Goal: Information Seeking & Learning: Learn about a topic

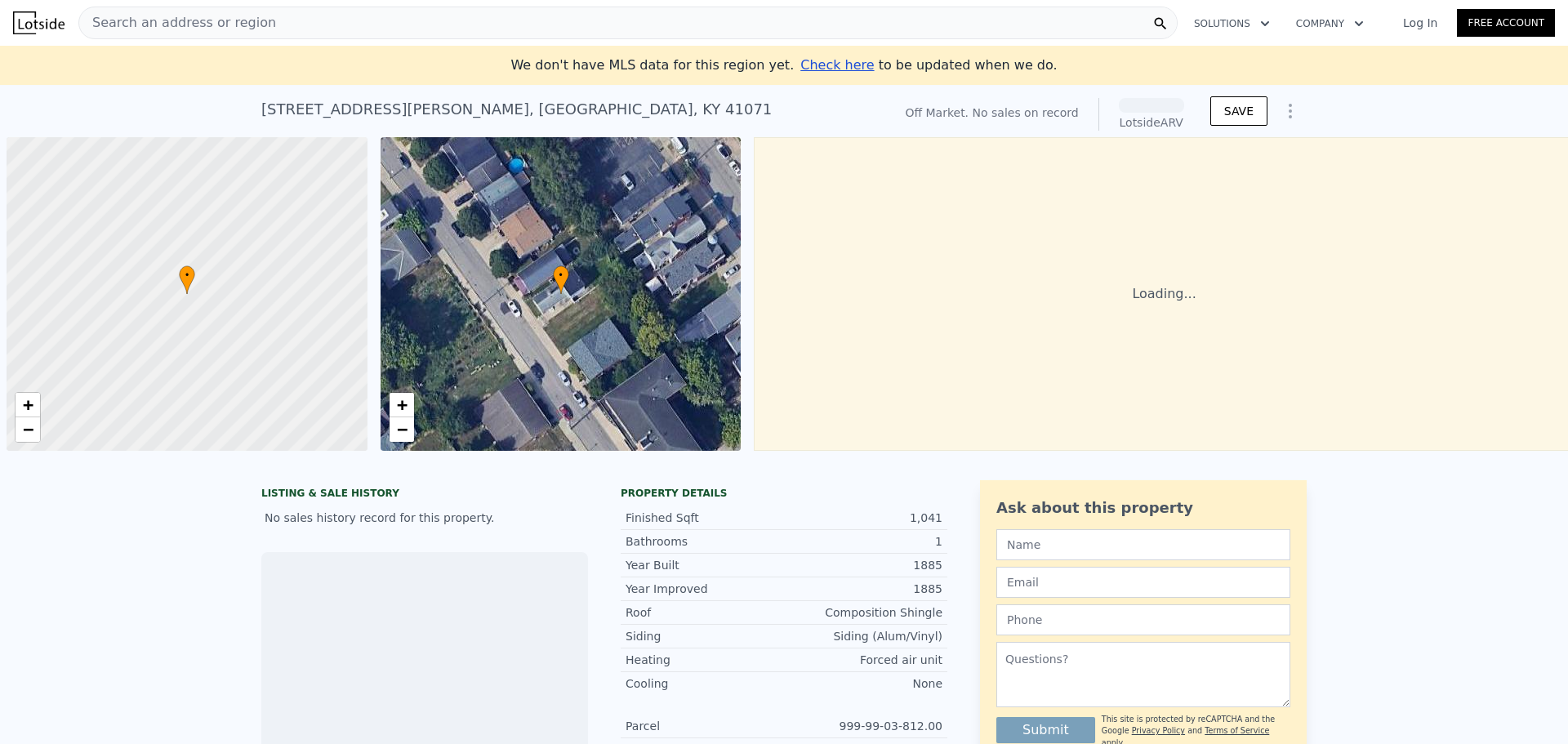
scroll to position [0, 7]
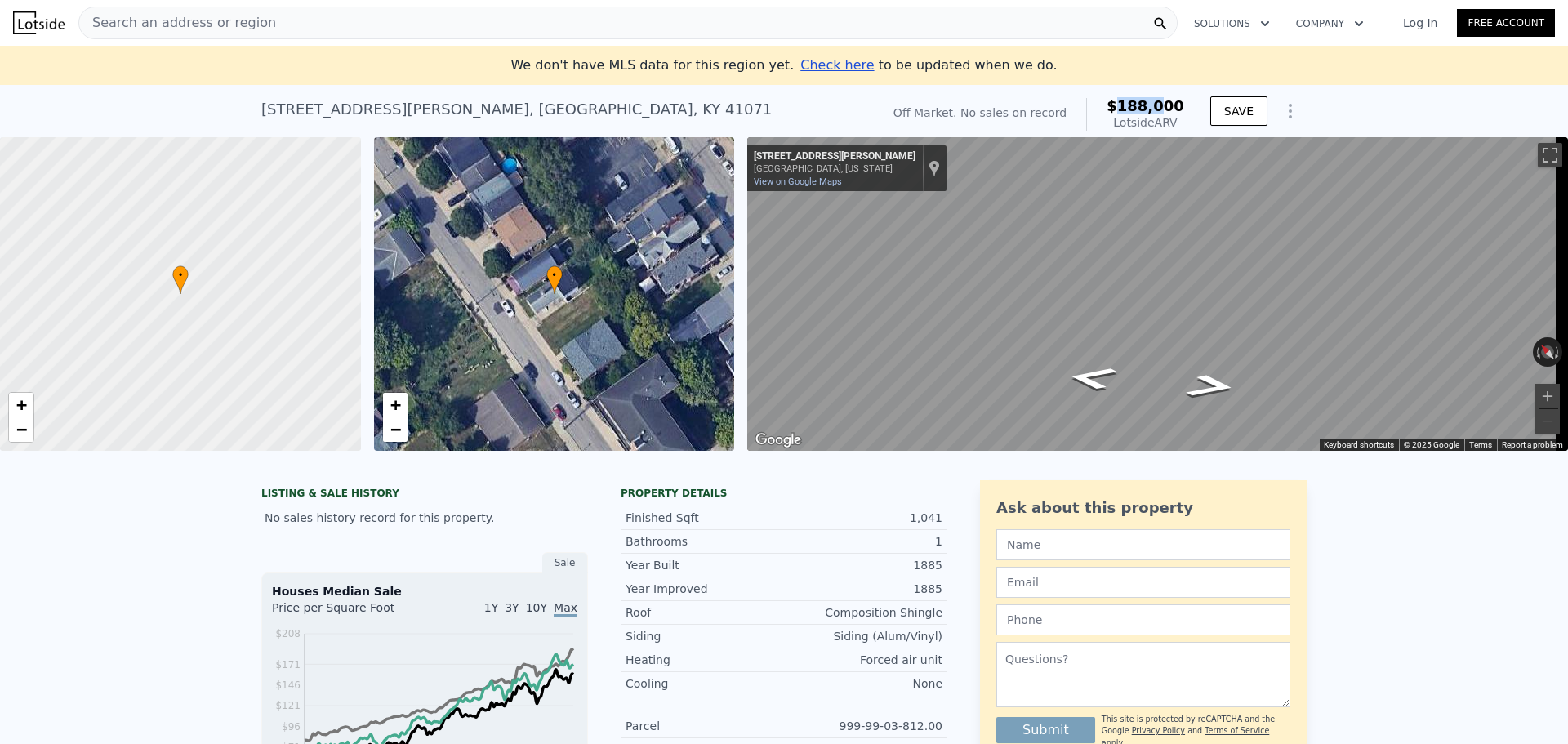
drag, startPoint x: 1168, startPoint y: 111, endPoint x: 1133, endPoint y: 125, distance: 37.7
click at [1128, 113] on span "$188,000" at bounding box center [1145, 106] width 78 height 18
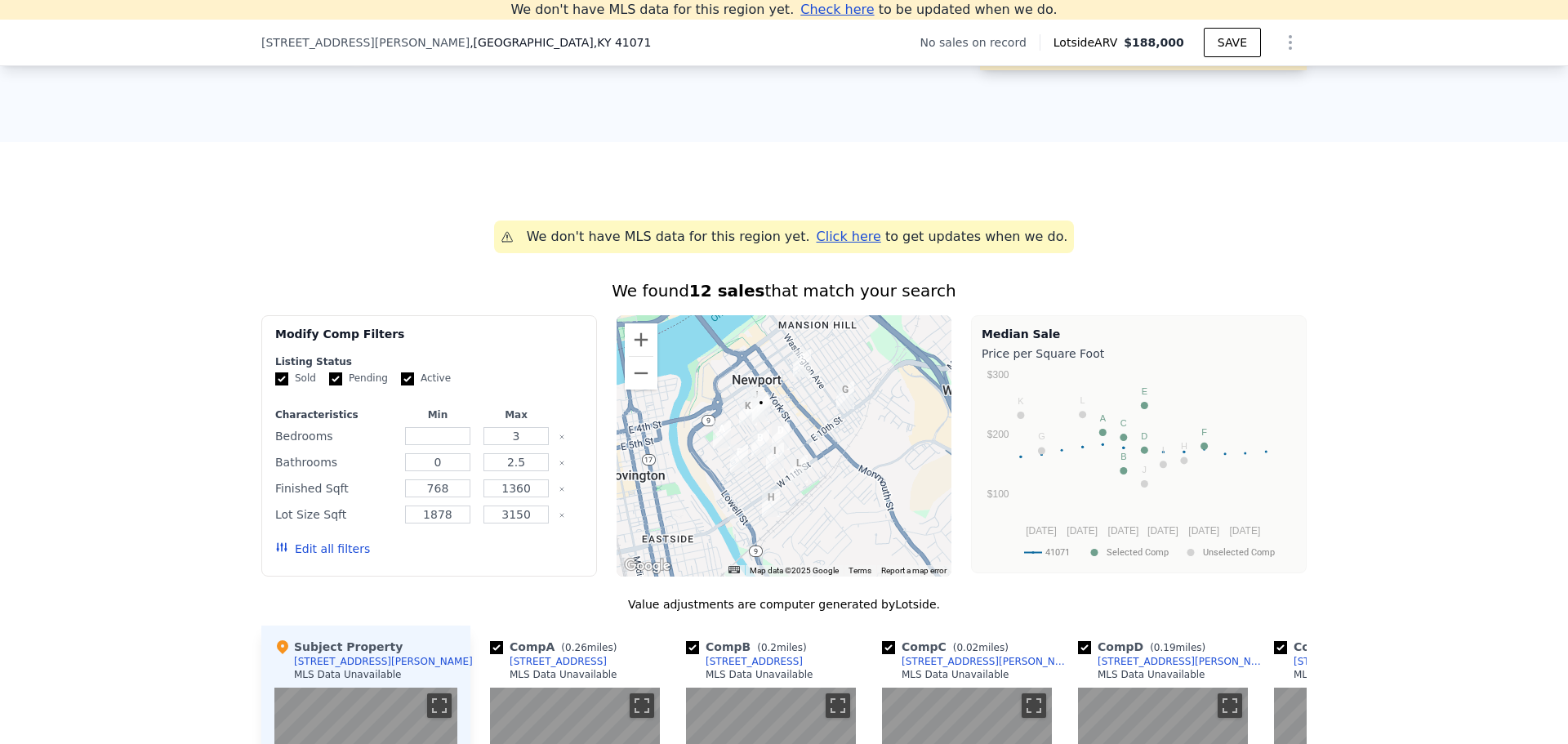
scroll to position [1043, 0]
click at [404, 386] on label "Active" at bounding box center [426, 380] width 50 height 14
click at [404, 386] on input "Active" at bounding box center [408, 380] width 13 height 13
checkbox input "false"
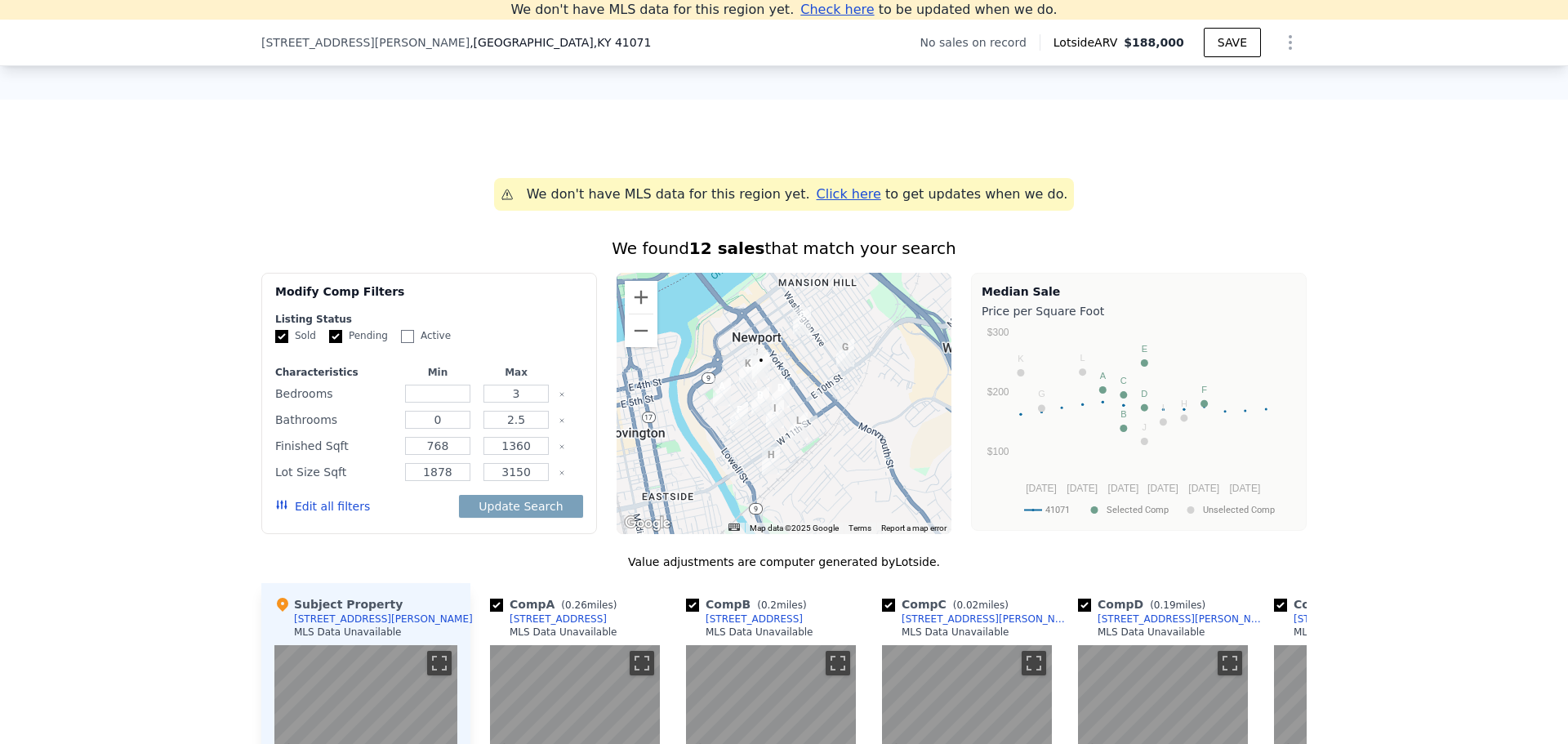
scroll to position [1124, 0]
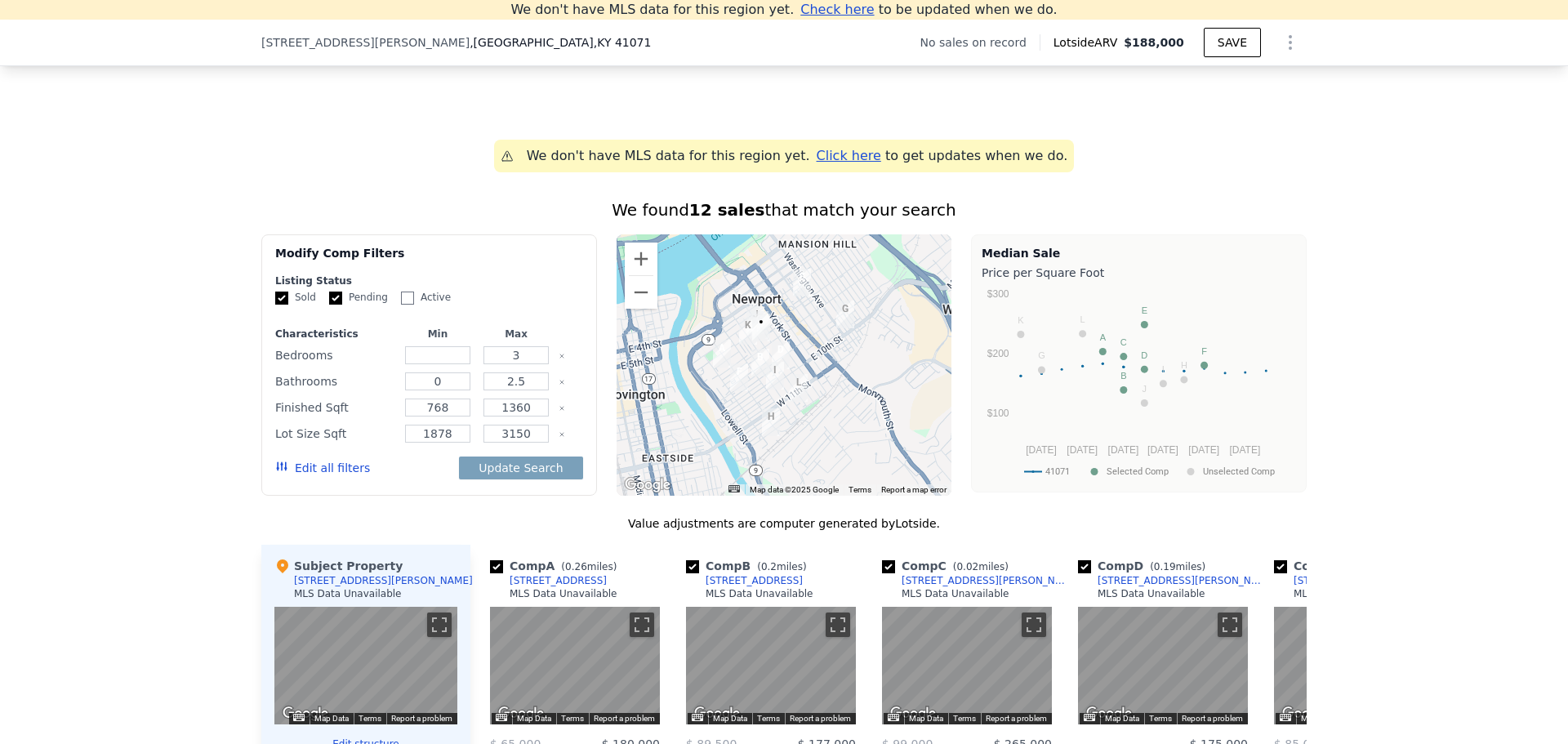
click at [338, 476] on button "Edit all filters" at bounding box center [323, 468] width 95 height 17
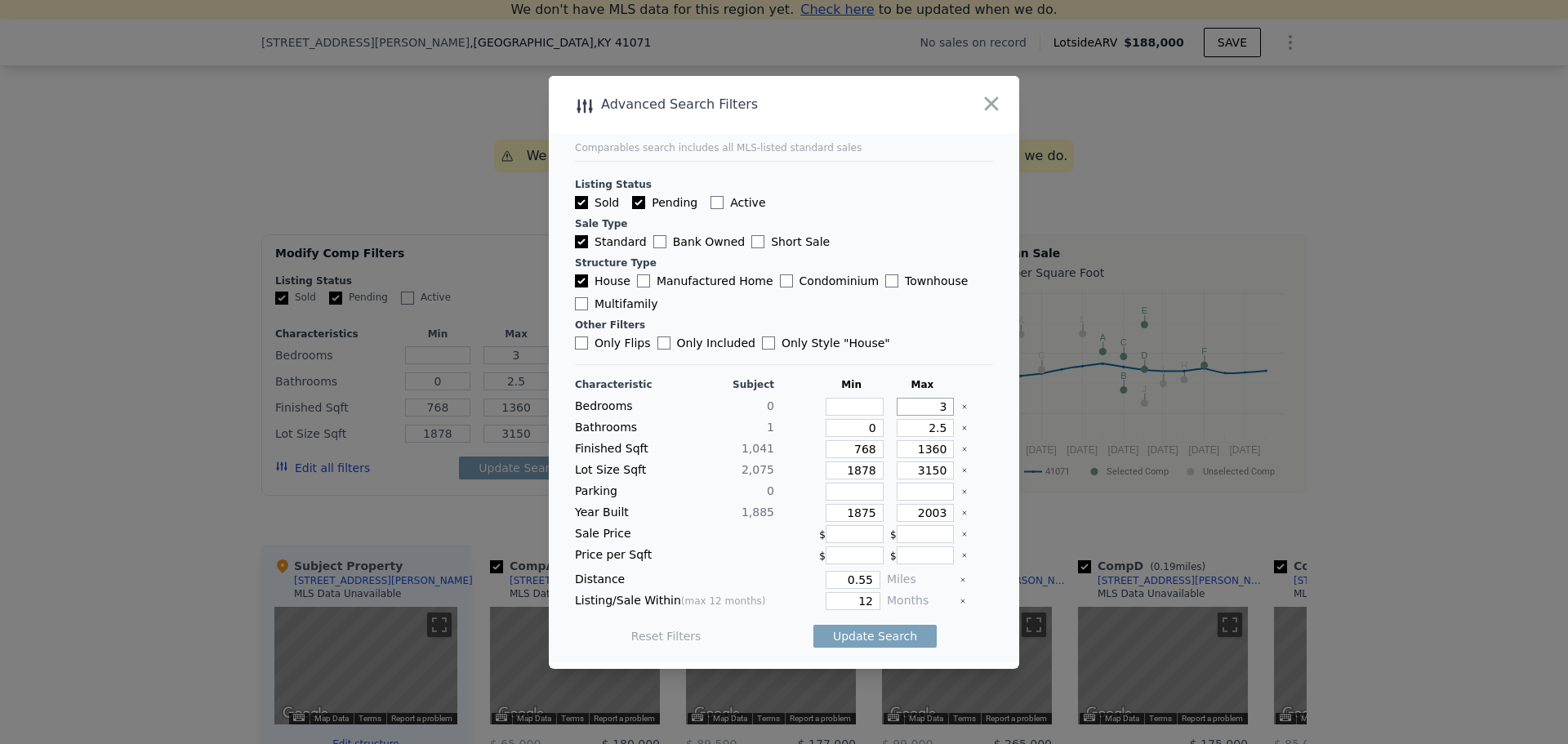
click at [932, 407] on input "3" at bounding box center [926, 407] width 58 height 18
type input "4"
drag, startPoint x: 928, startPoint y: 432, endPoint x: 956, endPoint y: 431, distance: 28.0
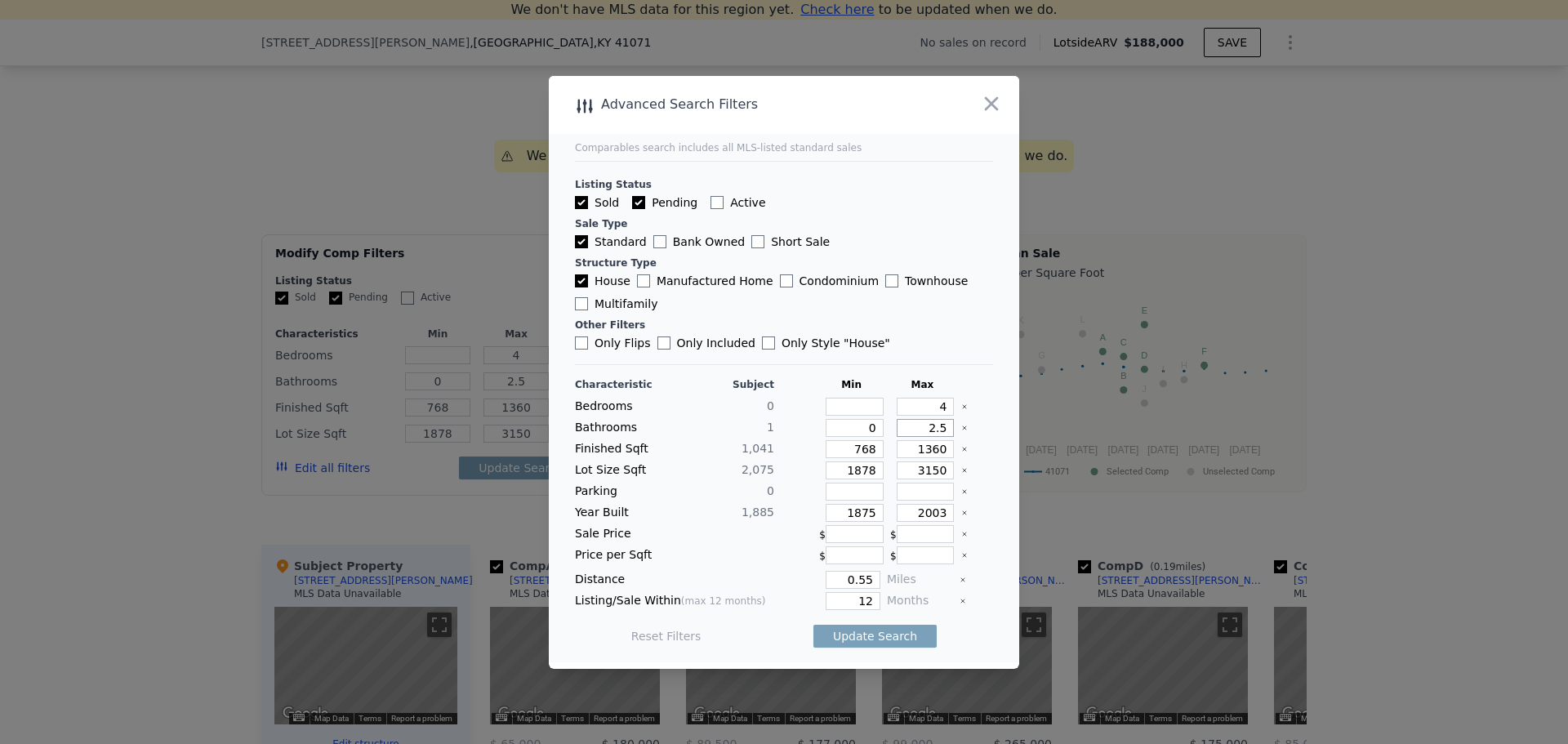
click at [956, 431] on div "Bathrooms 1 0 2.5" at bounding box center [783, 428] width 418 height 18
type input "2"
click at [962, 467] on icon "Clear" at bounding box center [965, 470] width 7 height 7
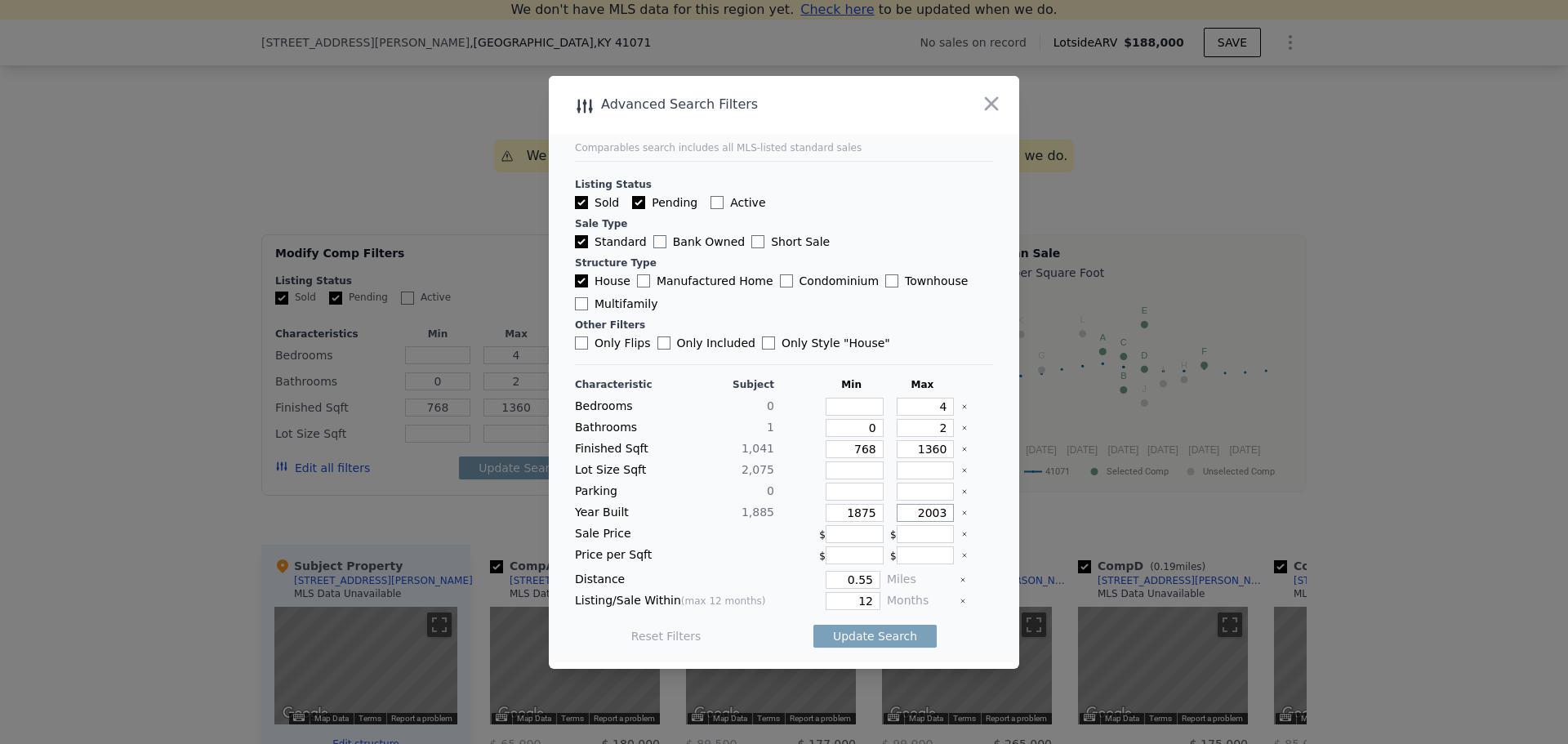
drag, startPoint x: 917, startPoint y: 515, endPoint x: 945, endPoint y: 513, distance: 28.1
click at [945, 513] on div "Year Built 1,885 1875 2003" at bounding box center [783, 513] width 418 height 18
click at [913, 508] on input "2003" at bounding box center [926, 513] width 58 height 18
click at [908, 508] on input "2003" at bounding box center [926, 513] width 58 height 18
drag, startPoint x: 908, startPoint y: 507, endPoint x: 982, endPoint y: 501, distance: 74.2
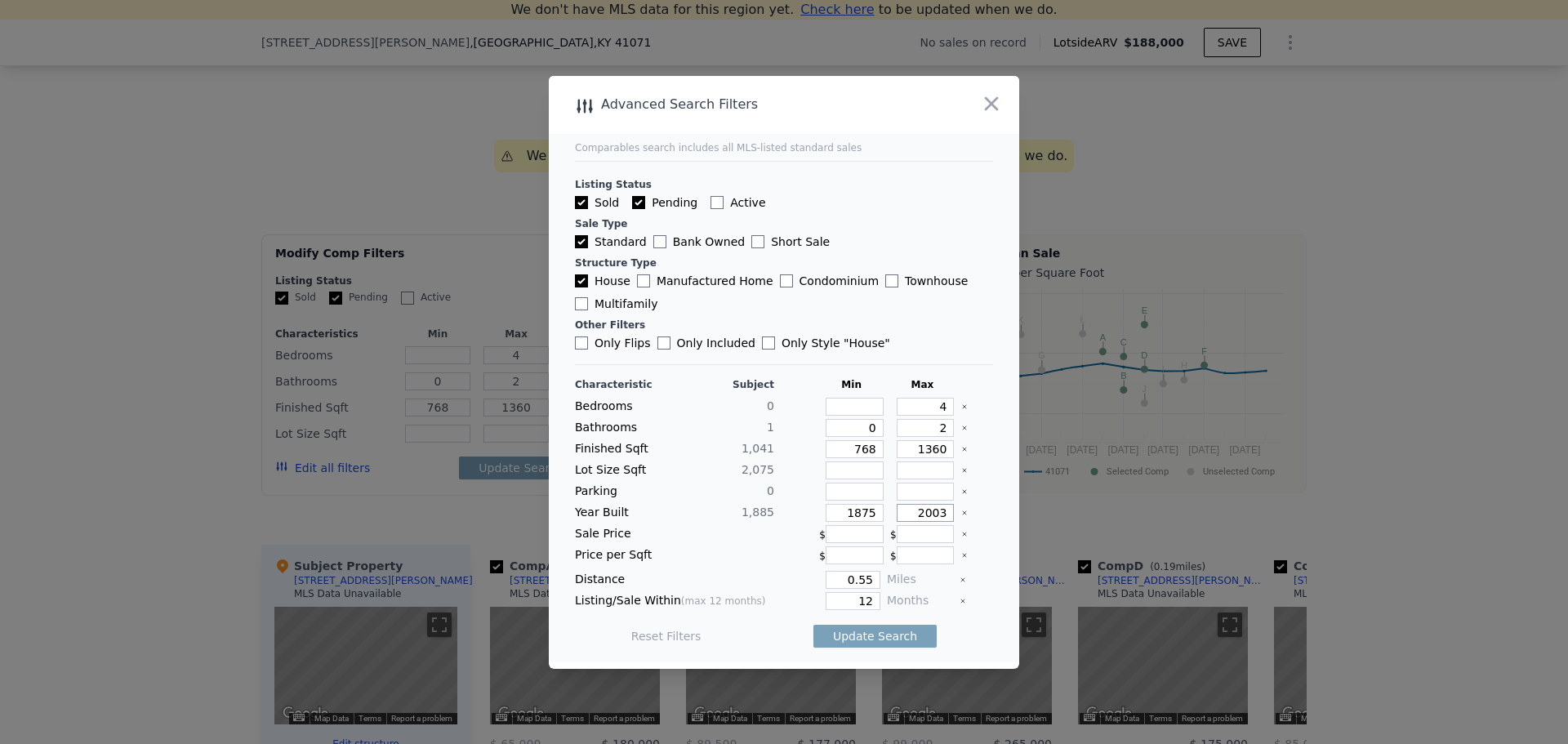
click at [982, 501] on main "Comparables search includes all MLS-listed standard sales Listing Status Sold P…" at bounding box center [784, 369] width 470 height 586
type input "1"
type input "1900"
drag, startPoint x: 835, startPoint y: 578, endPoint x: 1022, endPoint y: 610, distance: 189.7
click at [1022, 610] on div "​ Advanced Search Filters Comparables search includes all MLS-listed standard s…" at bounding box center [784, 372] width 1568 height 744
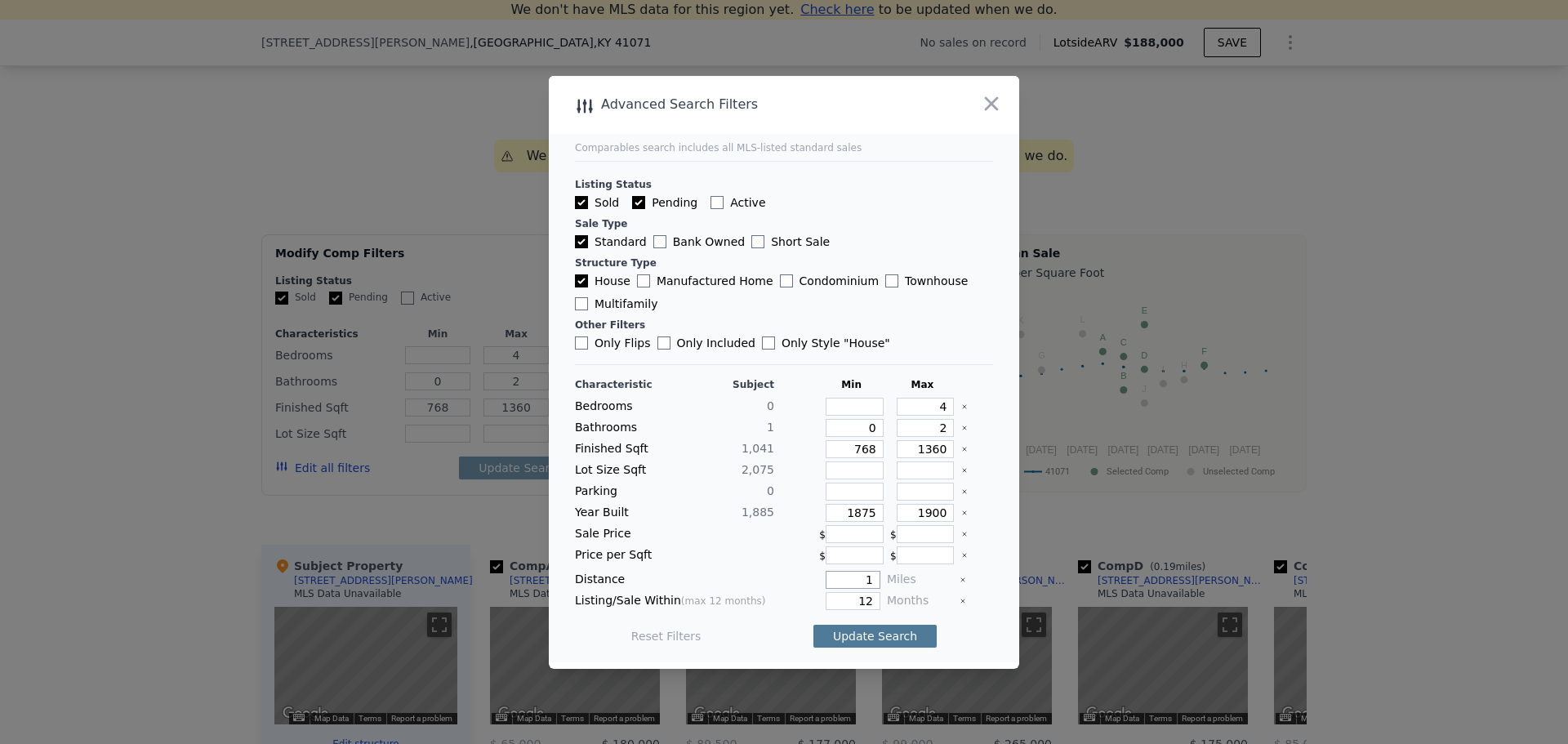
type input "1"
click at [896, 637] on button "Update Search" at bounding box center [875, 636] width 123 height 23
drag, startPoint x: 906, startPoint y: 517, endPoint x: 964, endPoint y: 515, distance: 58.0
click at [964, 515] on div "Year Built 1,885 1875 1900" at bounding box center [783, 513] width 418 height 18
type input "2000"
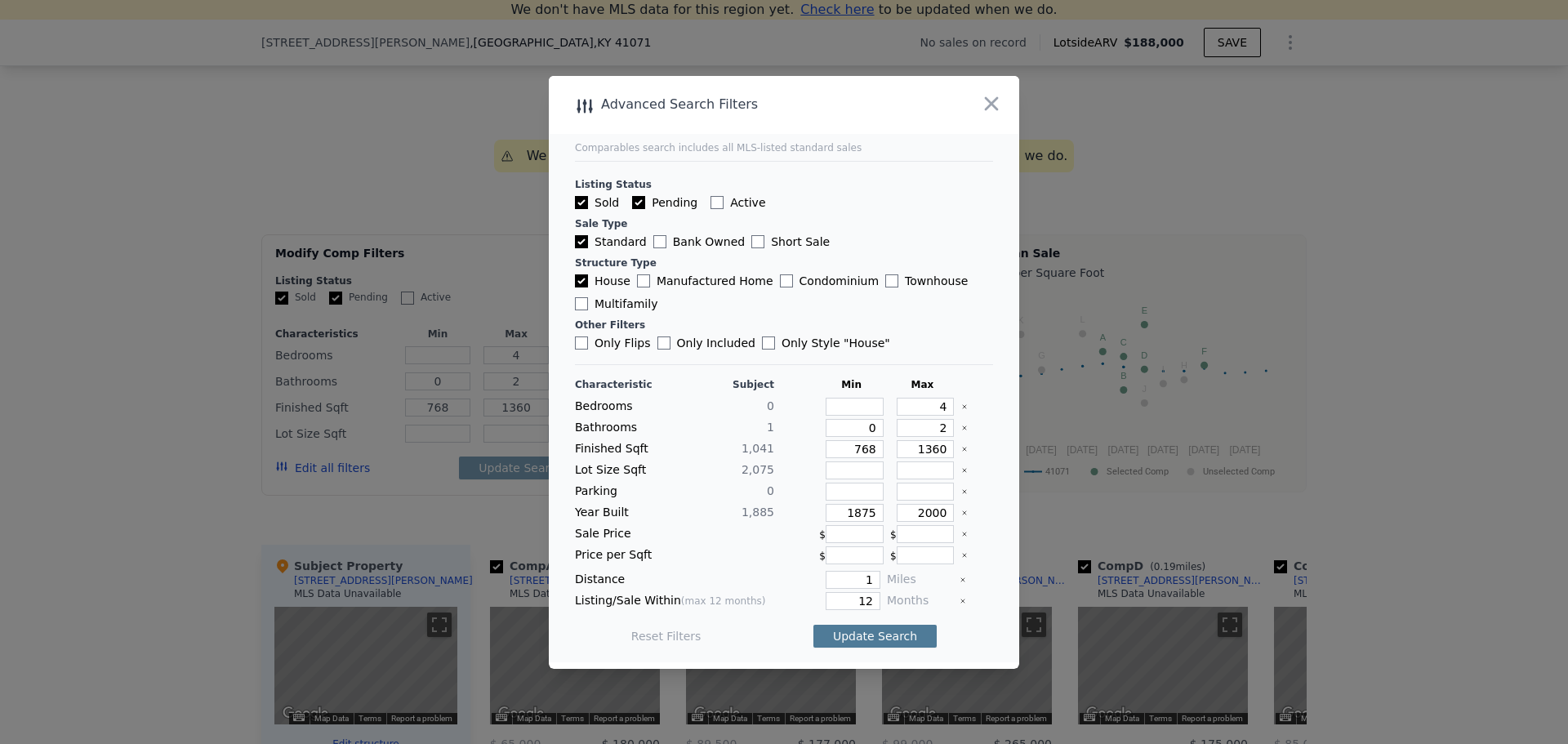
click at [880, 646] on button "Update Search" at bounding box center [875, 636] width 123 height 23
click at [984, 99] on icon "button" at bounding box center [991, 103] width 23 height 23
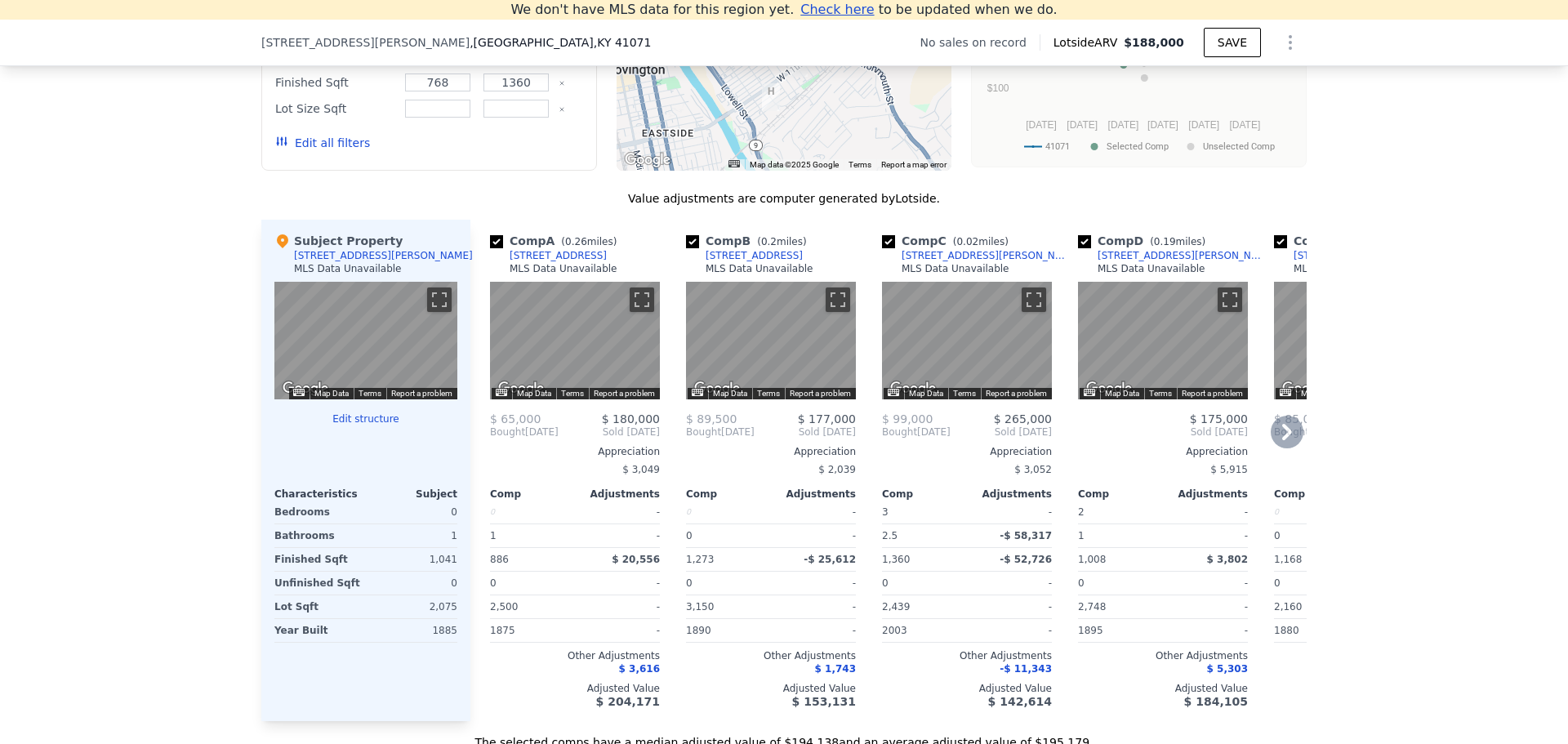
scroll to position [1451, 0]
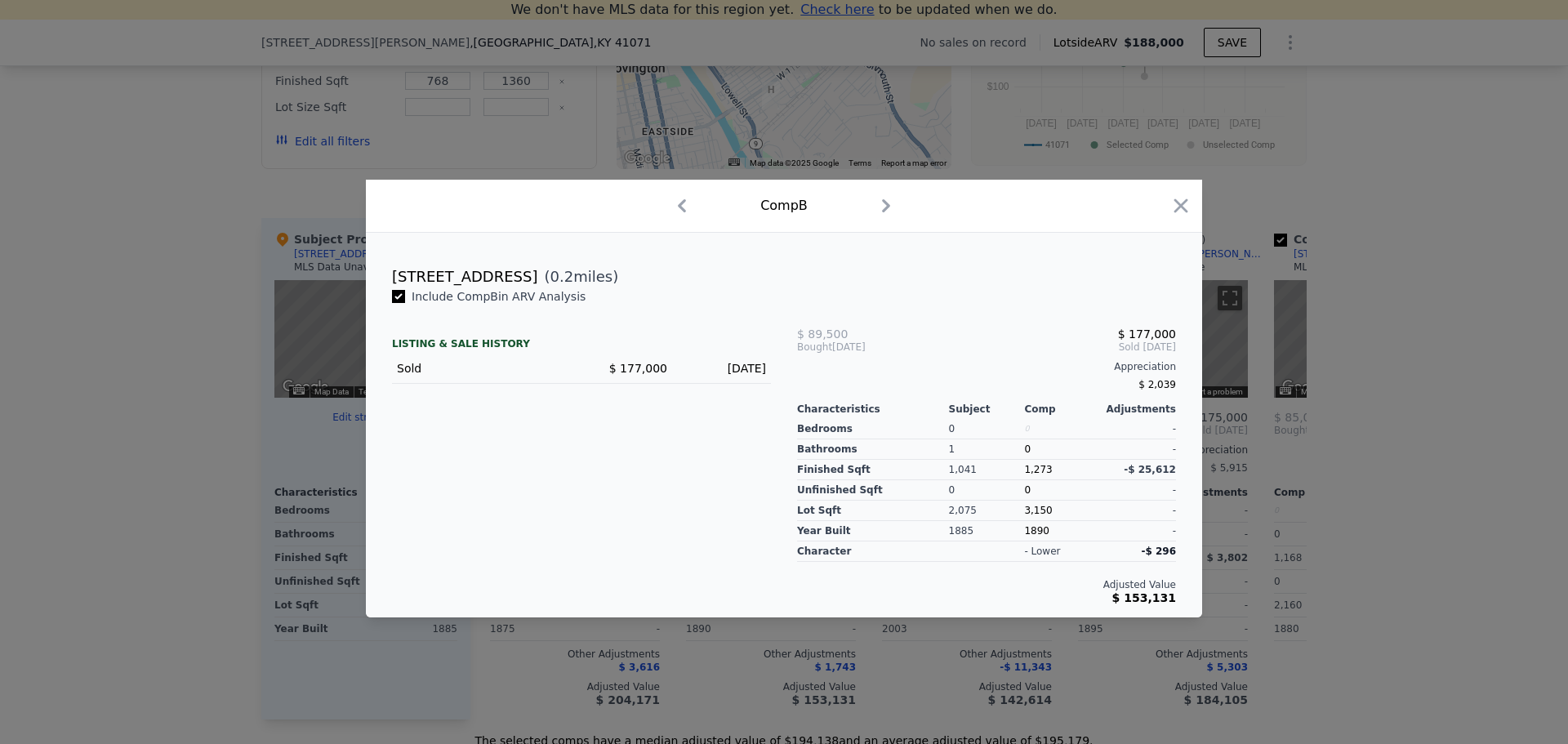
click at [1339, 169] on div at bounding box center [784, 372] width 1568 height 744
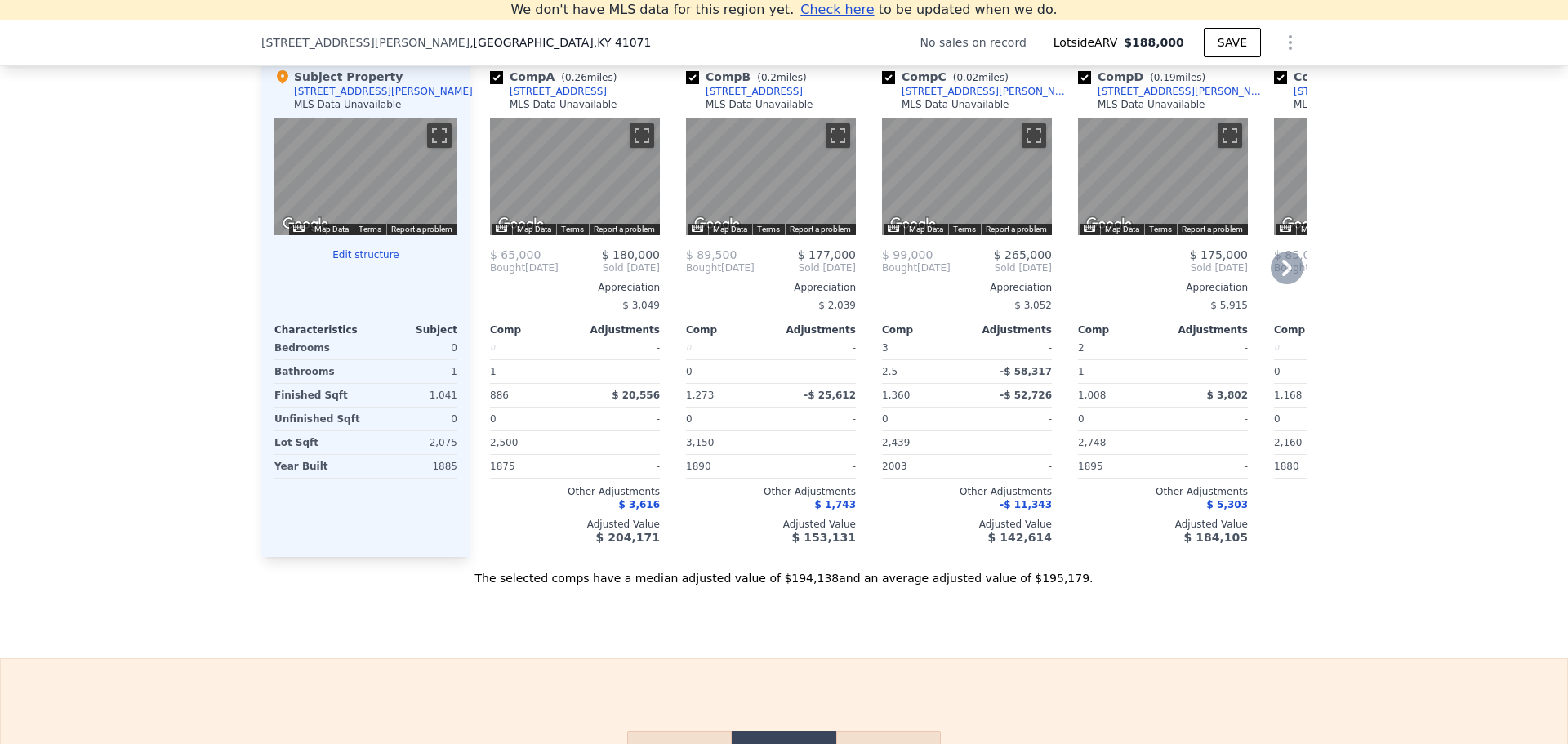
scroll to position [1615, 0]
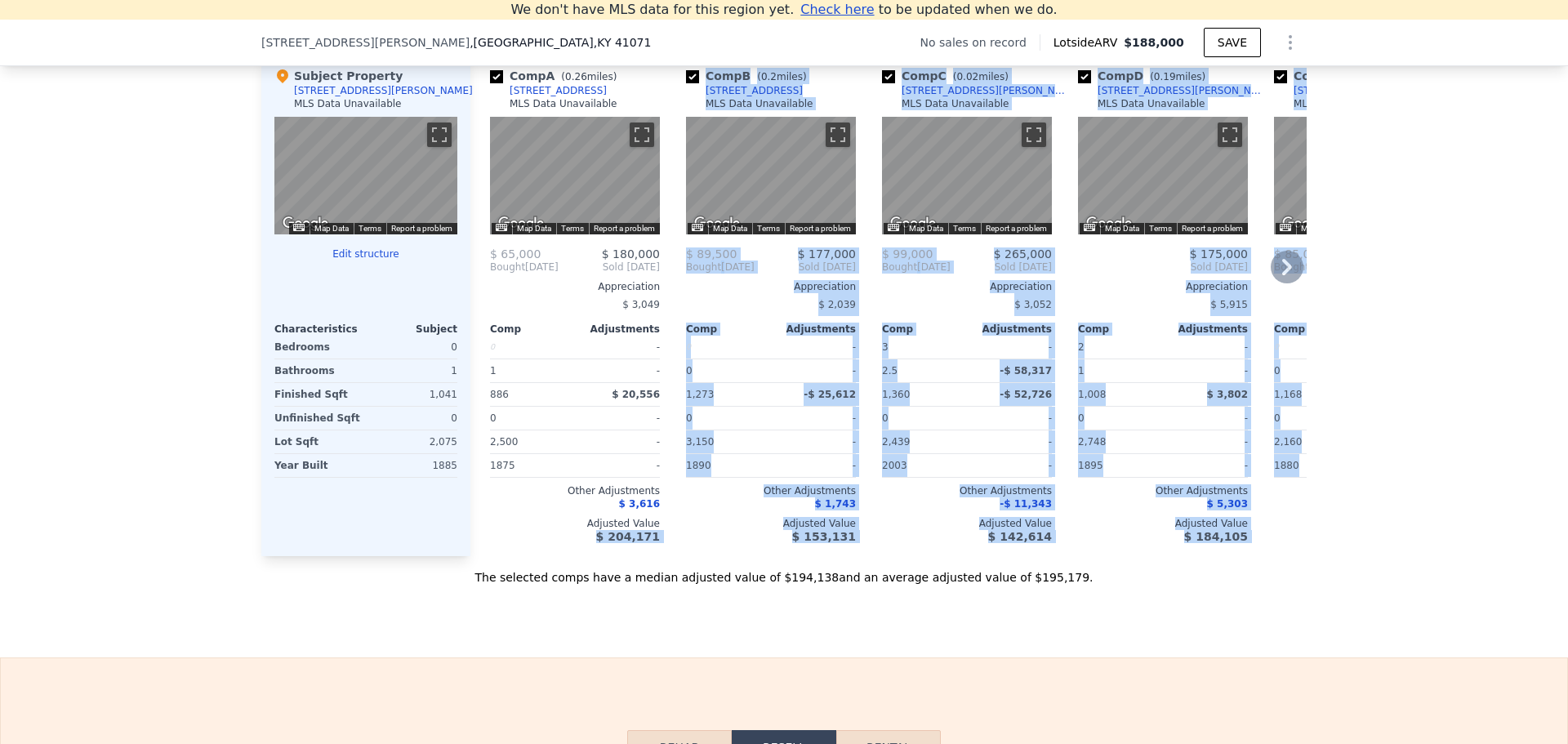
drag, startPoint x: 591, startPoint y: 553, endPoint x: 1259, endPoint y: 550, distance: 668.0
click at [1259, 550] on div "Comp A ( 0.26 miles) 414 Elm St MLS Data Unavailable ← Move left → Move right ↑…" at bounding box center [888, 305] width 837 height 501
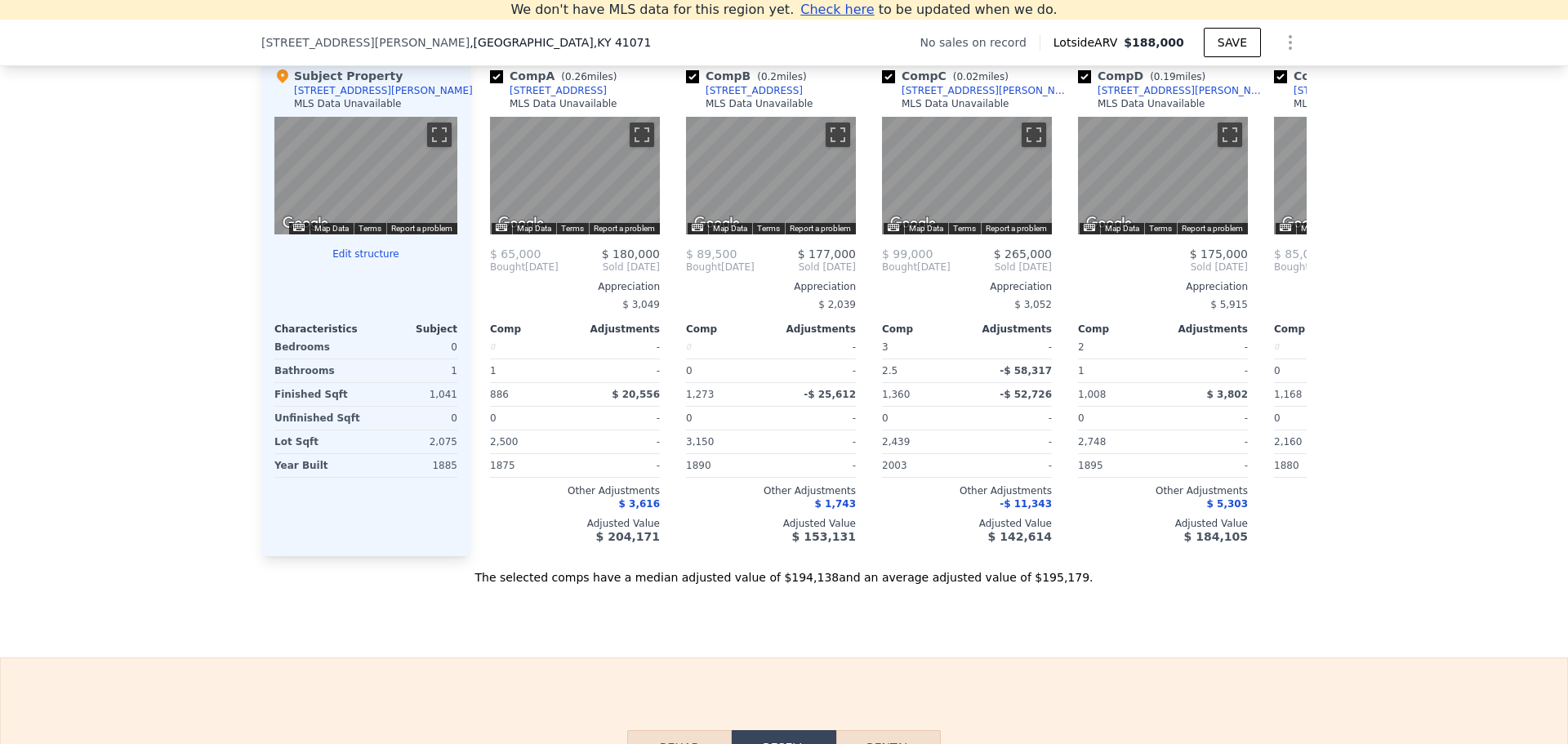
click at [1256, 586] on div "The selected comps have a median adjusted value of $194,138 and an average adju…" at bounding box center [783, 571] width 1045 height 29
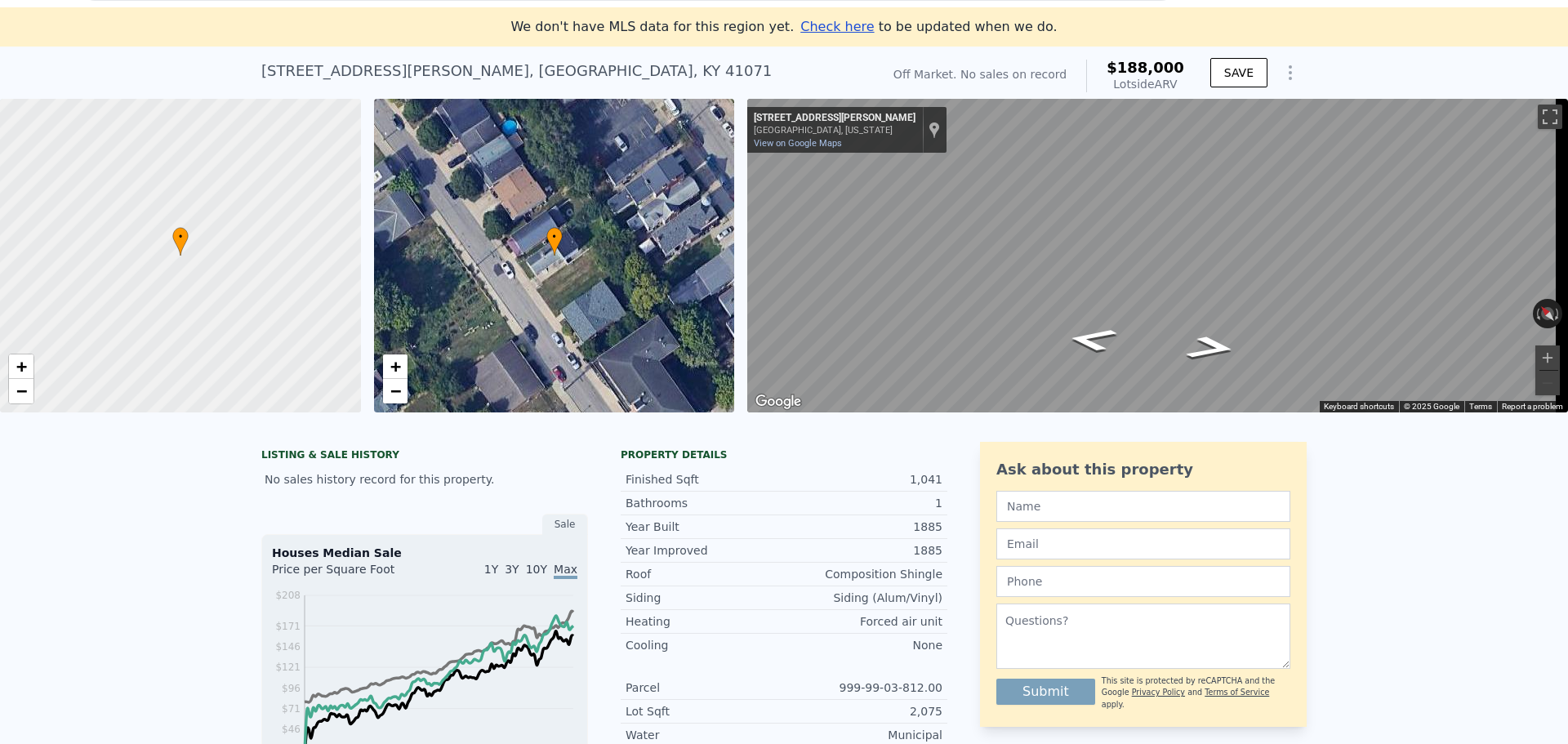
scroll to position [0, 0]
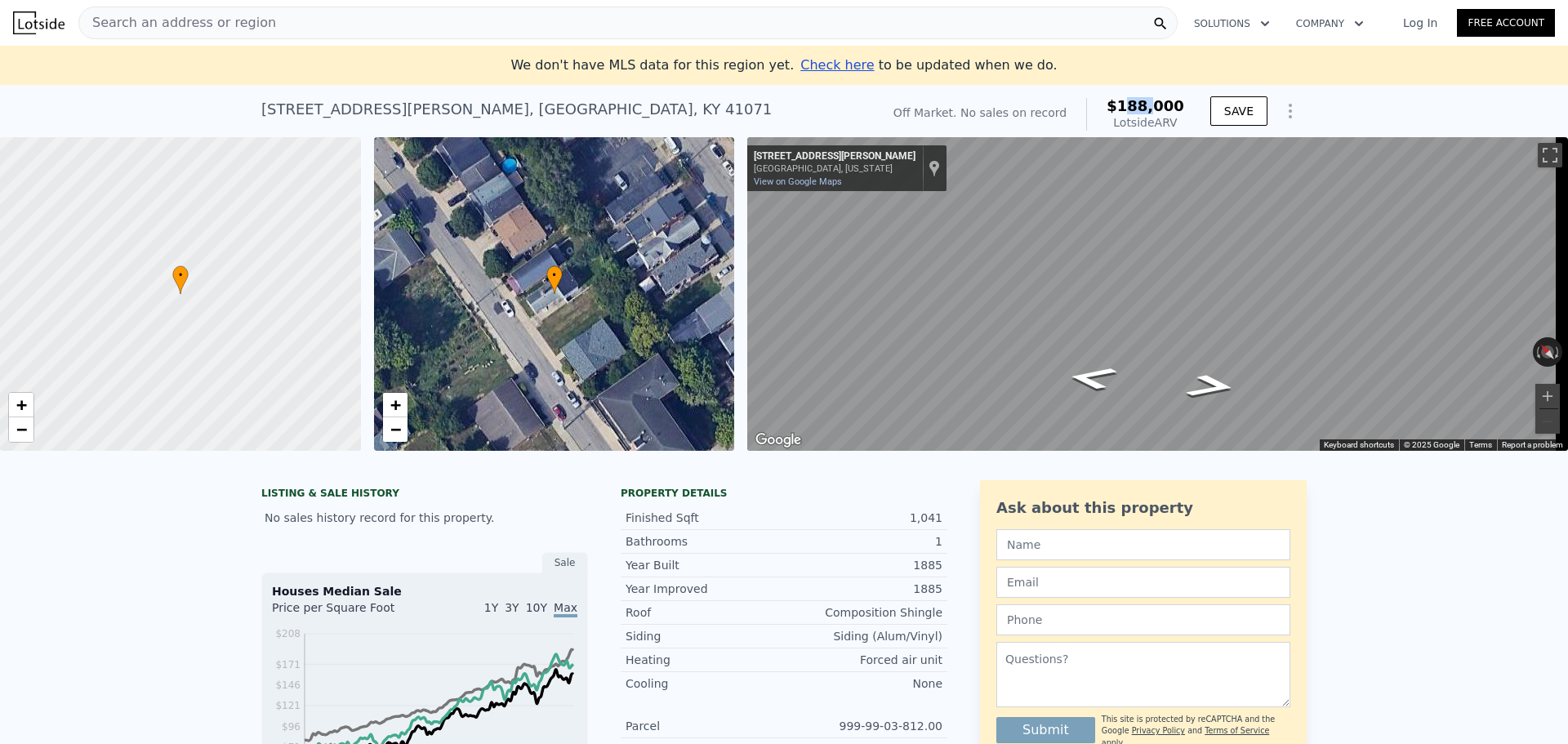
drag, startPoint x: 1146, startPoint y: 101, endPoint x: 1158, endPoint y: 103, distance: 12.2
click at [1158, 103] on span "$188,000" at bounding box center [1145, 106] width 78 height 18
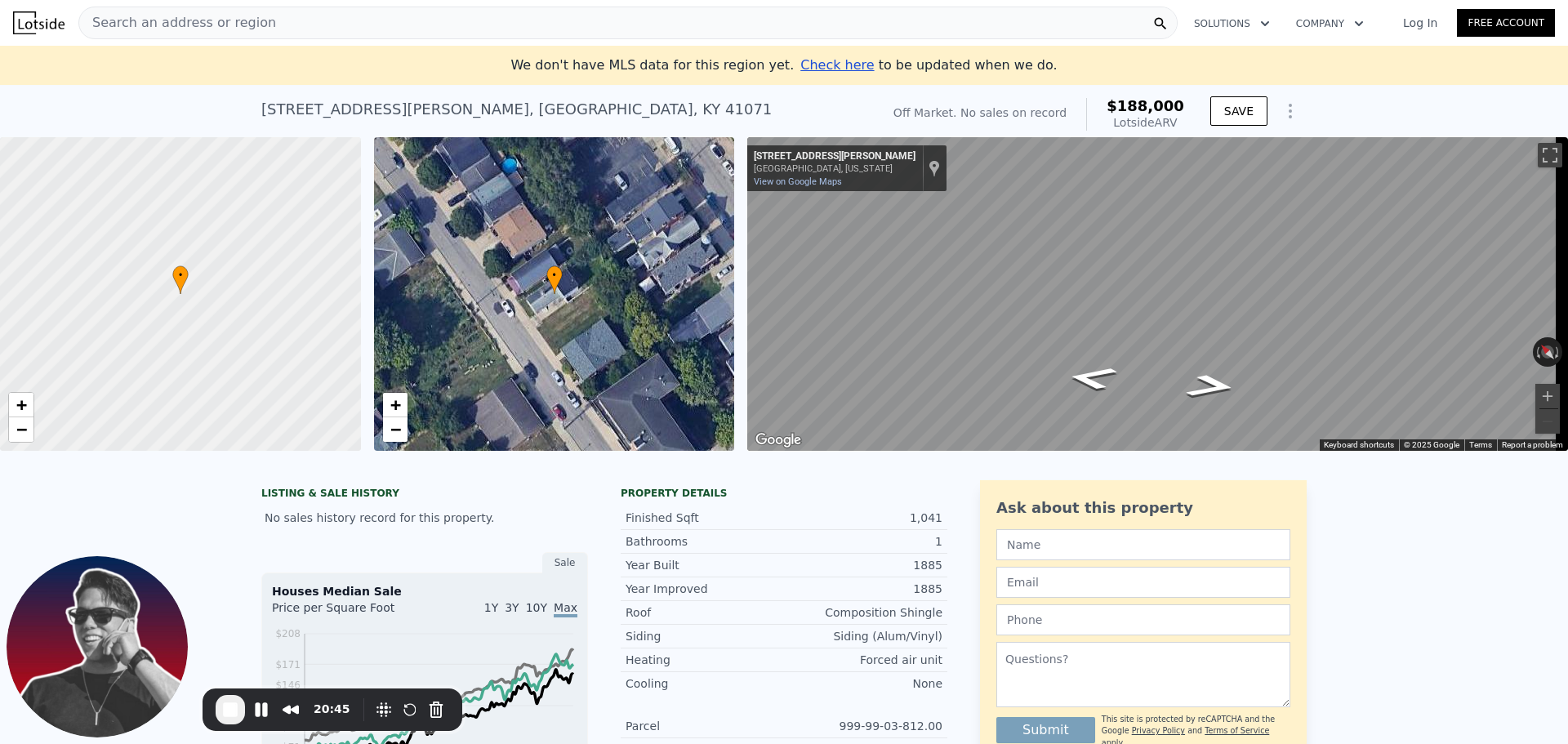
checkbox input "true"
type input "3"
type input "2.5"
type input "1878"
type input "3150"
